Goal: Information Seeking & Learning: Learn about a topic

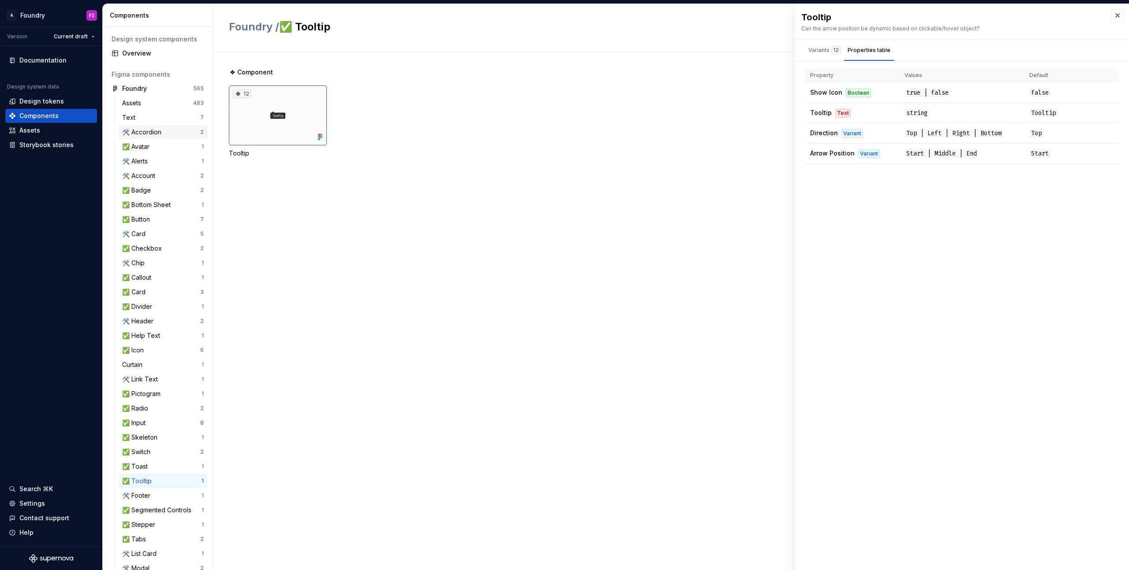
click at [159, 134] on div "🛠️ Accordion" at bounding box center [143, 132] width 43 height 9
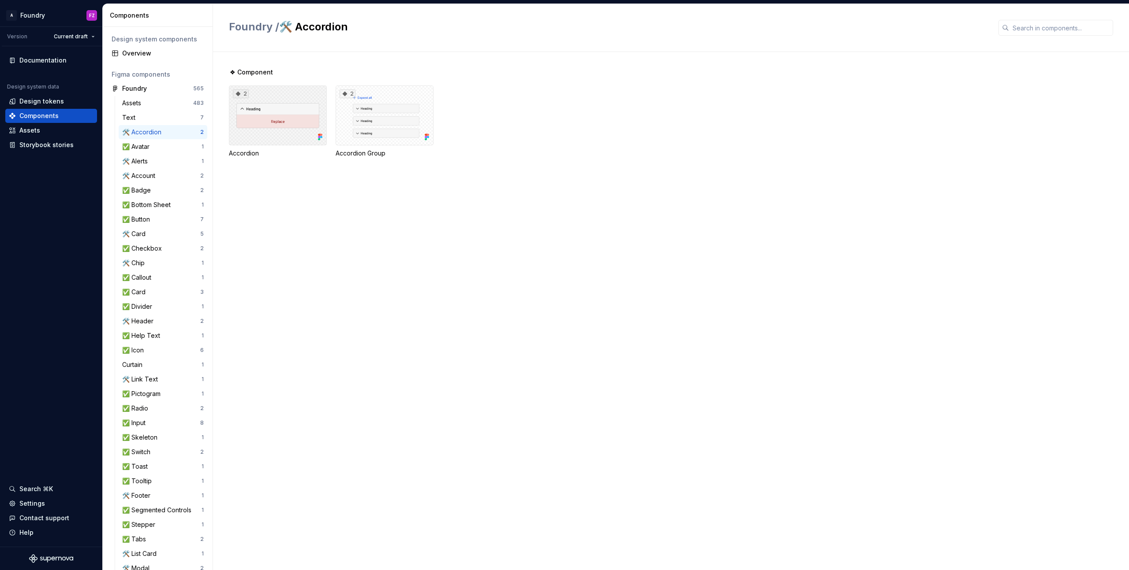
click at [298, 109] on div "2" at bounding box center [278, 116] width 98 height 60
click at [866, 45] on div "Properties table" at bounding box center [866, 41] width 43 height 9
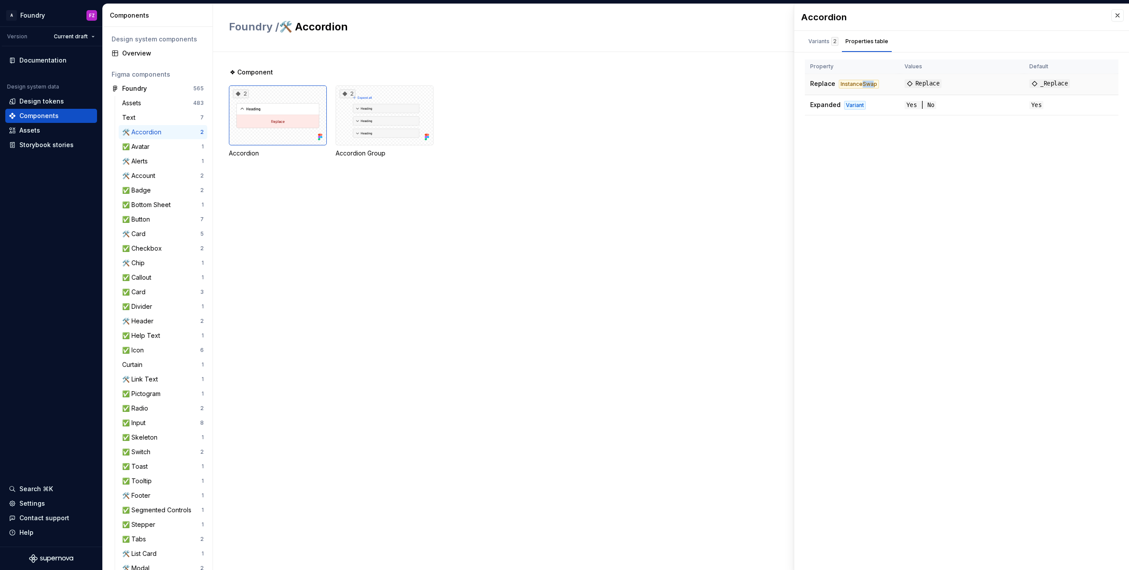
drag, startPoint x: 872, startPoint y: 85, endPoint x: 860, endPoint y: 84, distance: 11.9
click at [860, 84] on div "InstanceSwap" at bounding box center [859, 84] width 40 height 9
click at [886, 86] on td "Replace InstanceSwap" at bounding box center [852, 84] width 94 height 21
click at [426, 87] on div "2" at bounding box center [384, 116] width 98 height 60
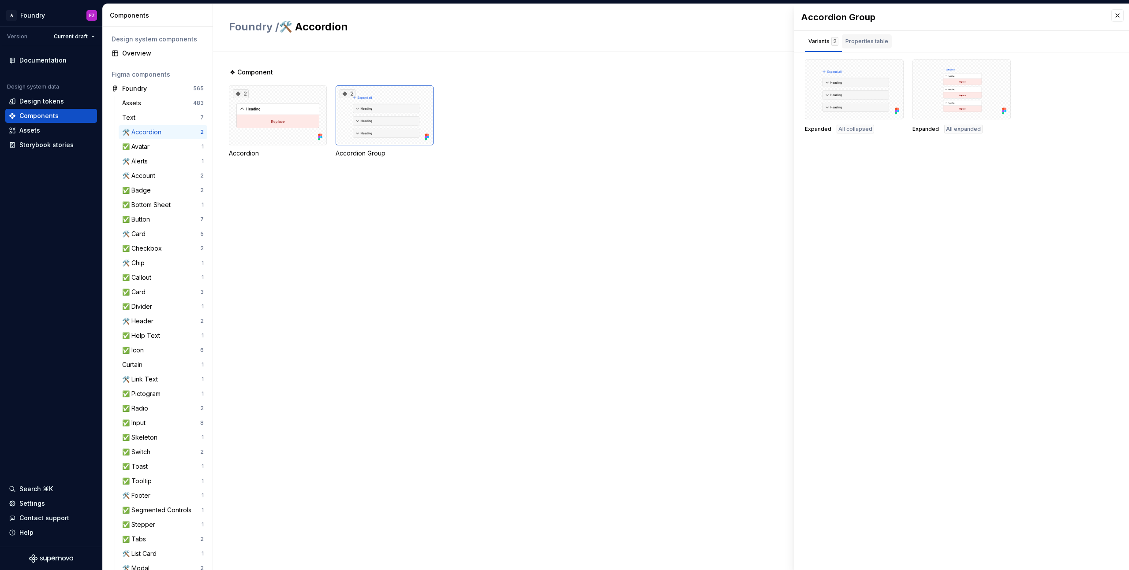
click at [866, 41] on div "Properties table" at bounding box center [866, 41] width 43 height 9
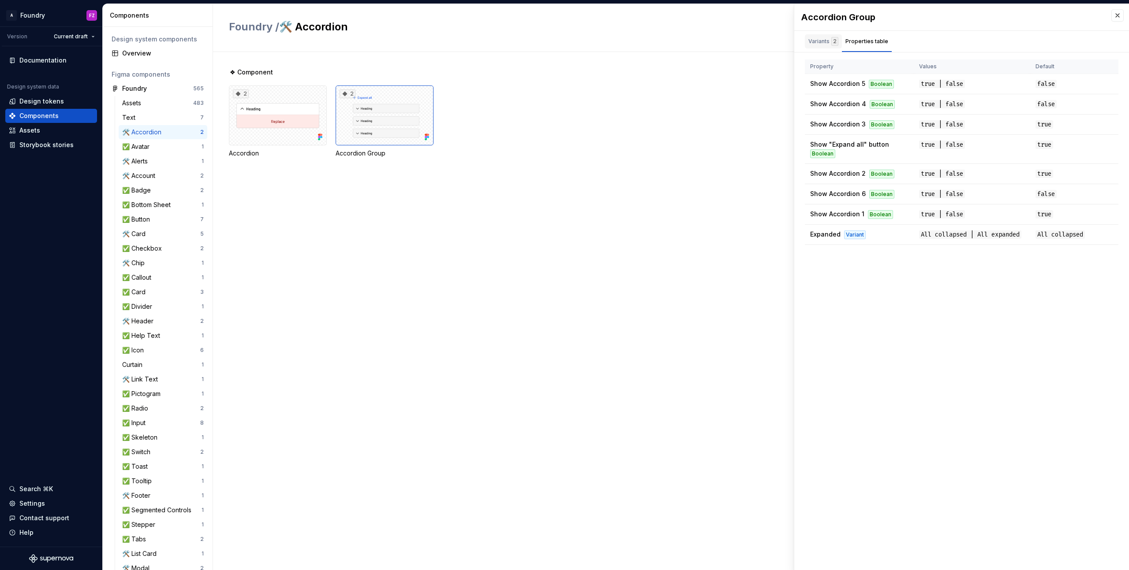
click at [824, 42] on div "Variants 2" at bounding box center [823, 41] width 30 height 9
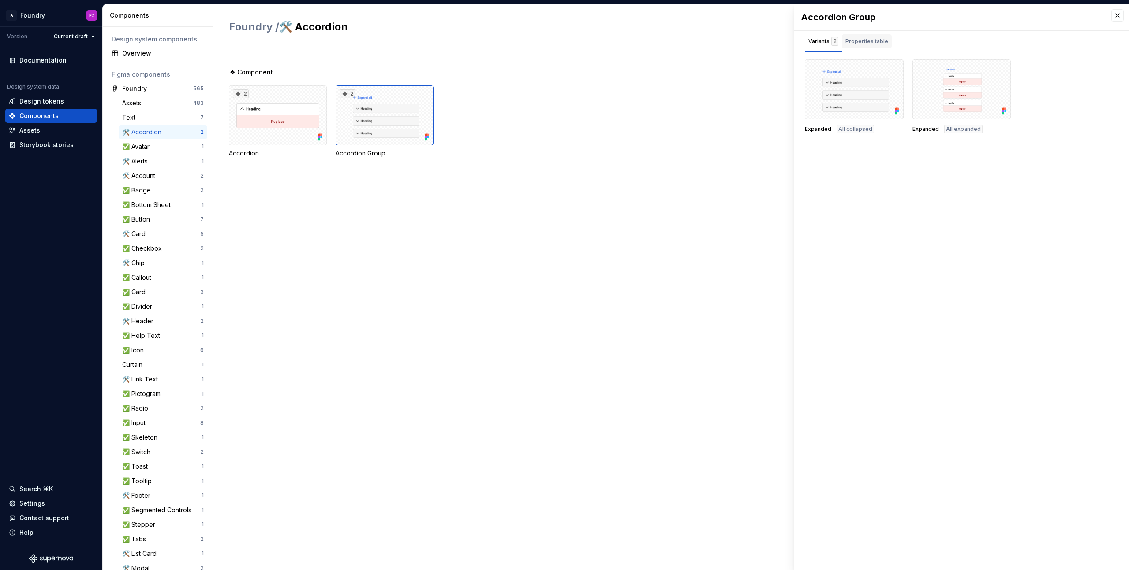
click at [858, 44] on div "Properties table" at bounding box center [866, 41] width 43 height 9
